Goal: Transaction & Acquisition: Purchase product/service

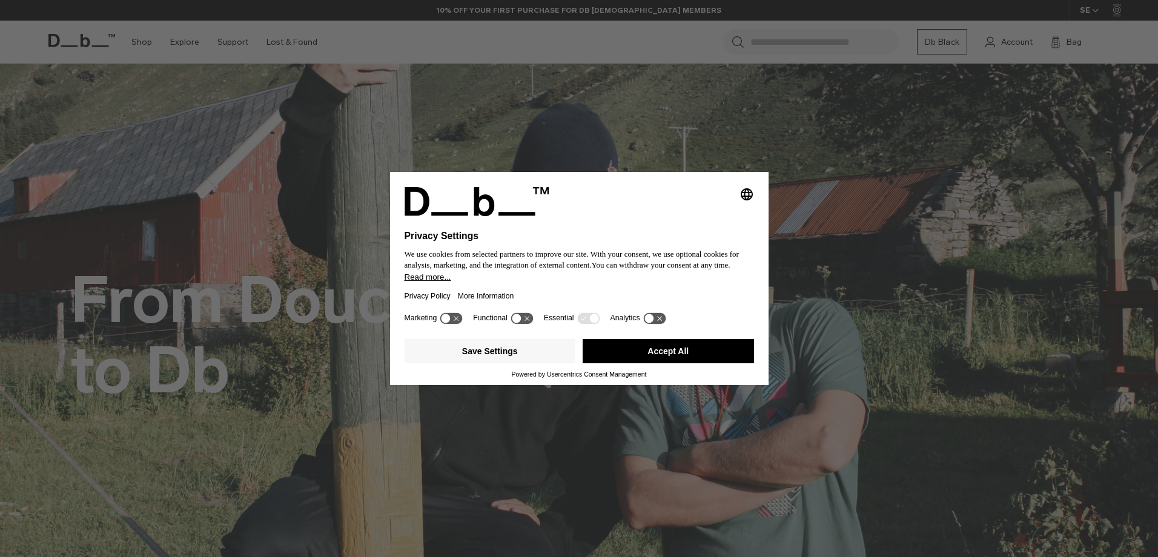
click at [675, 354] on button "Accept All" at bounding box center [667, 351] width 171 height 24
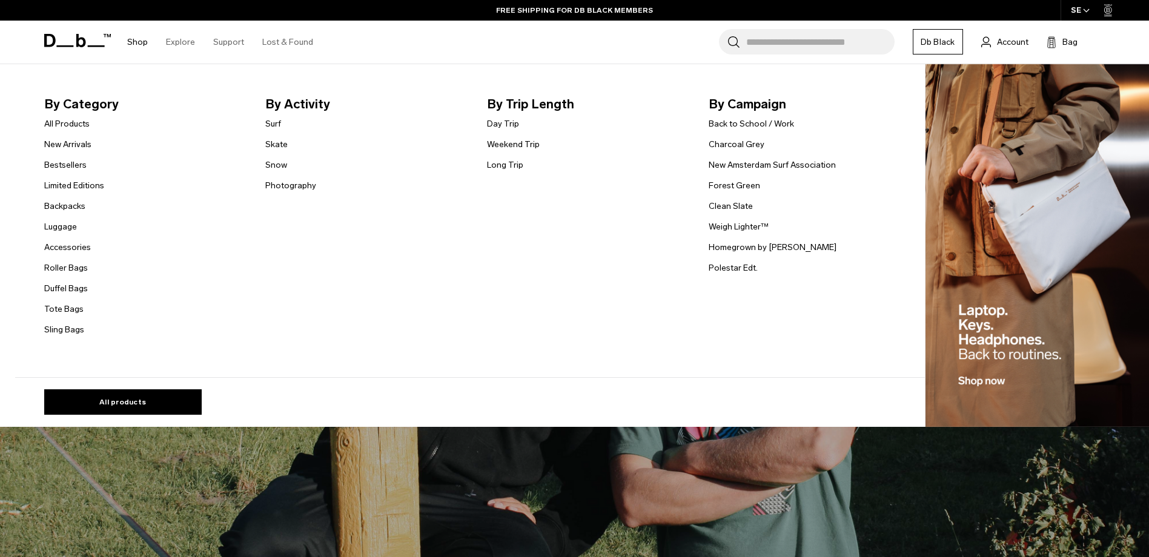
click at [137, 46] on link "Shop" at bounding box center [137, 42] width 21 height 43
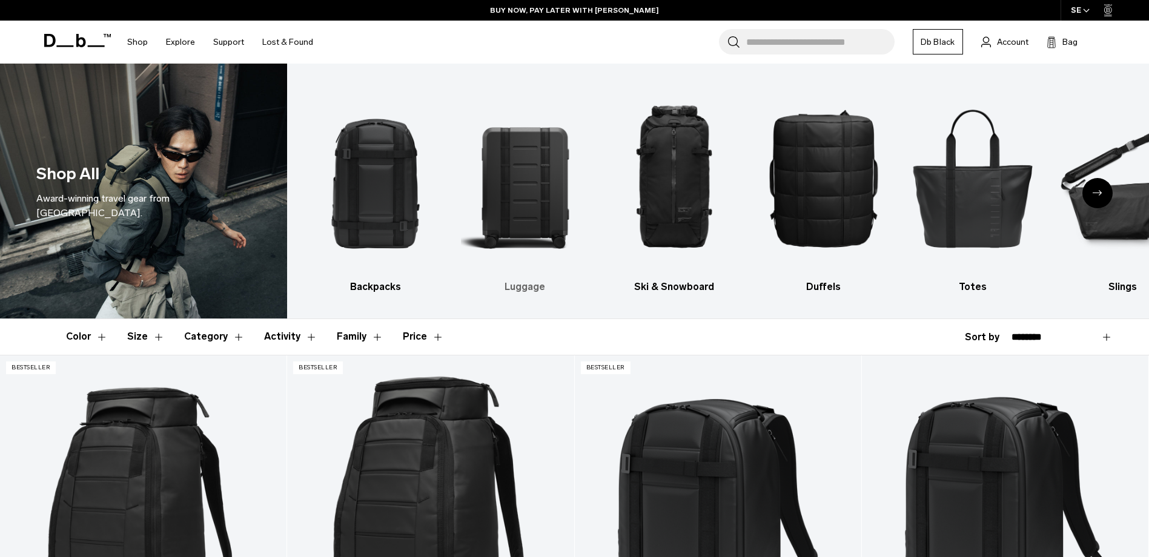
click at [516, 208] on img "2 / 10" at bounding box center [525, 178] width 128 height 192
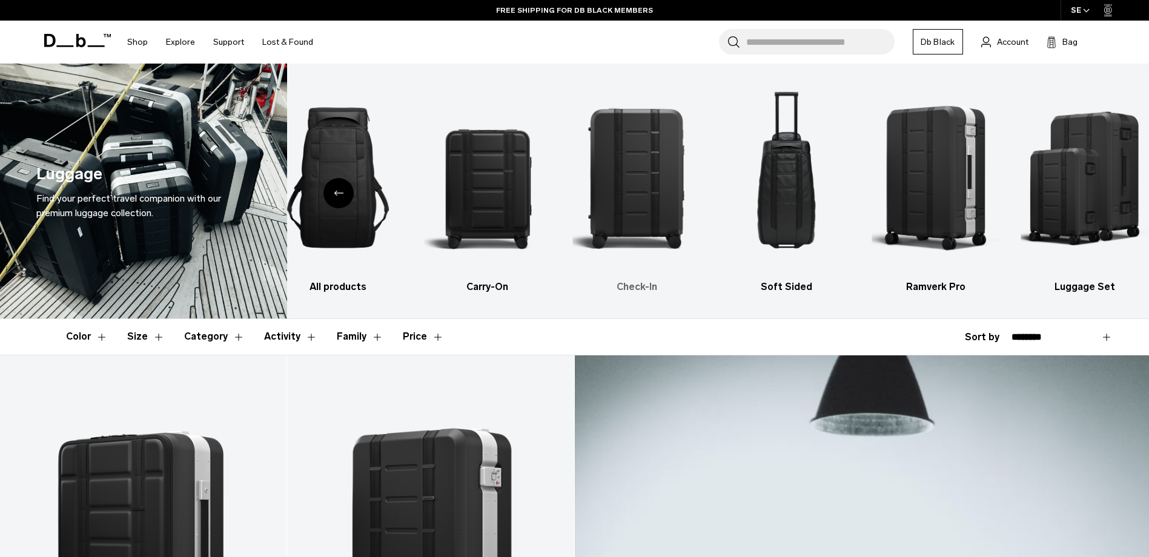
click at [650, 210] on img "3 / 6" at bounding box center [637, 178] width 128 height 192
